Goal: Find contact information: Find contact information

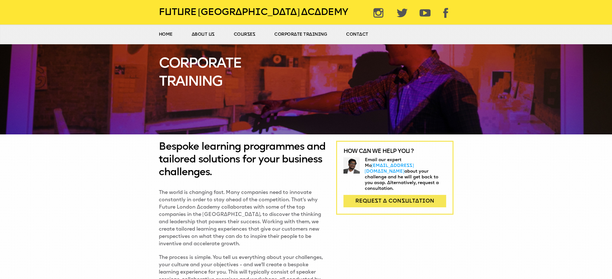
click at [352, 34] on span "Contact" at bounding box center [357, 34] width 22 height 5
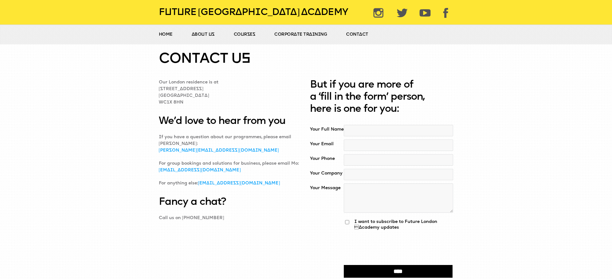
drag, startPoint x: 274, startPoint y: 185, endPoint x: 199, endPoint y: 185, distance: 74.6
click at [199, 185] on p "For anything else: info@futurelondonacademy.co.uk" at bounding box center [231, 183] width 144 height 7
copy link "info@futurelondonacademy.co.uk"
click at [204, 35] on span "About us" at bounding box center [203, 34] width 23 height 5
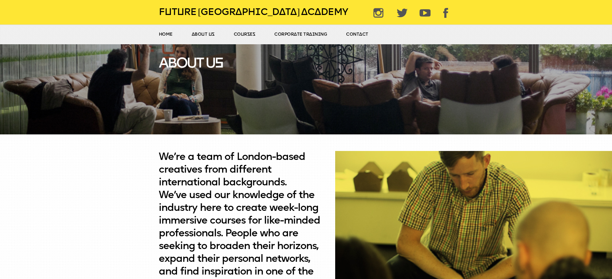
click at [349, 34] on span "Contact" at bounding box center [357, 34] width 22 height 5
